Goal: Transaction & Acquisition: Purchase product/service

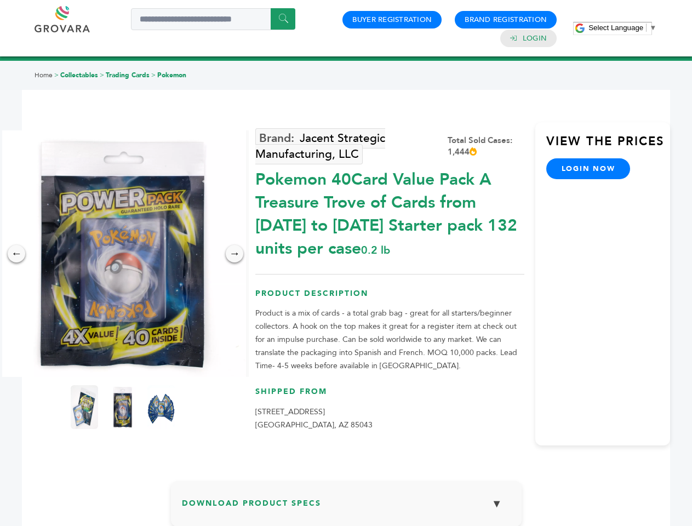
click at [622, 27] on span "Select Language" at bounding box center [615, 28] width 55 height 8
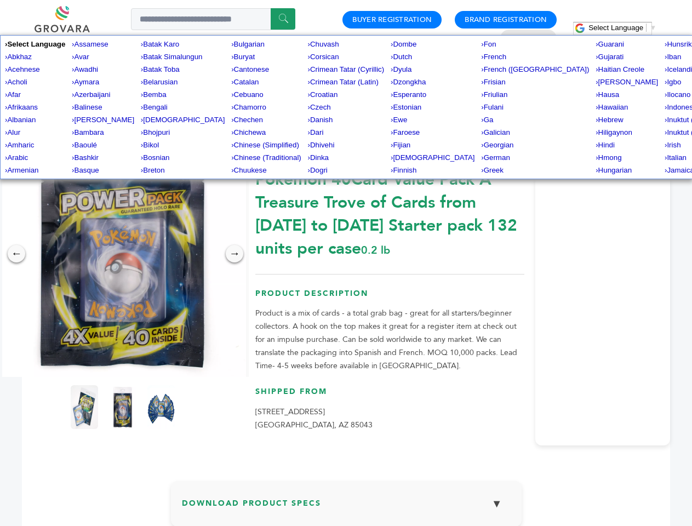
click at [123, 254] on img at bounding box center [122, 253] width 246 height 246
click at [0, 0] on div "×" at bounding box center [0, 0] width 0 height 0
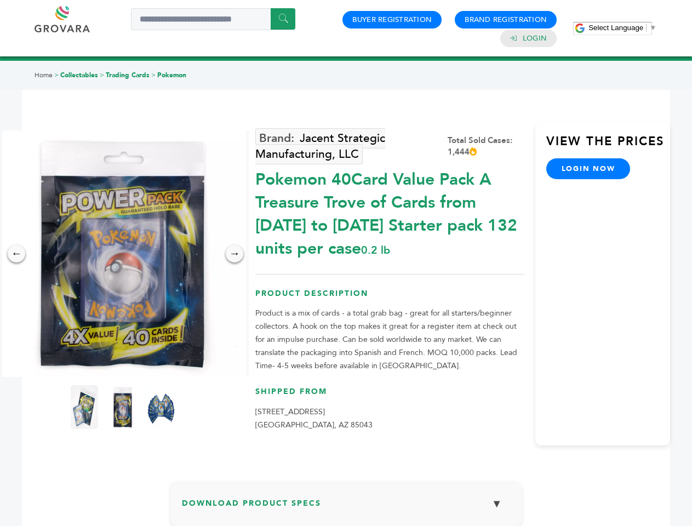
click at [234, 254] on div "→" at bounding box center [235, 254] width 18 height 18
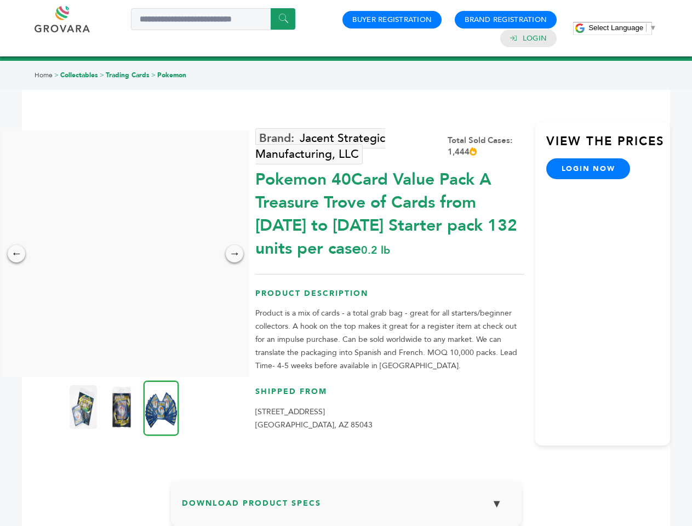
click at [84, 407] on img at bounding box center [83, 407] width 27 height 44
click at [0, 0] on div "×" at bounding box center [0, 0] width 0 height 0
click at [161, 407] on img at bounding box center [161, 407] width 36 height 55
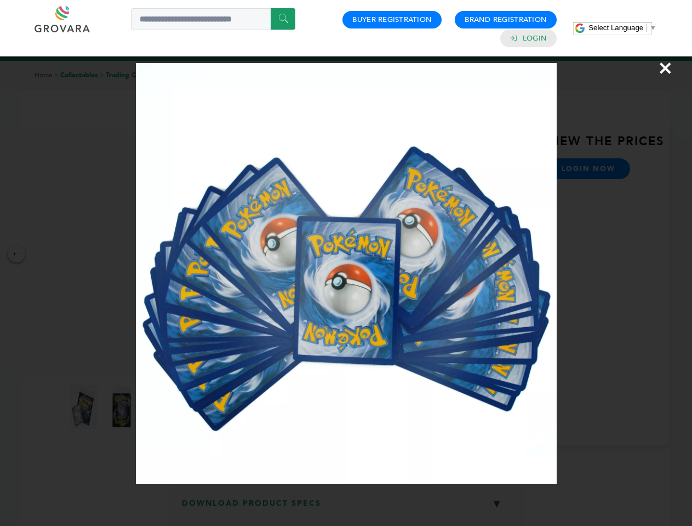
click at [346, 508] on div "×" at bounding box center [346, 263] width 692 height 526
